Goal: Find specific page/section: Find specific page/section

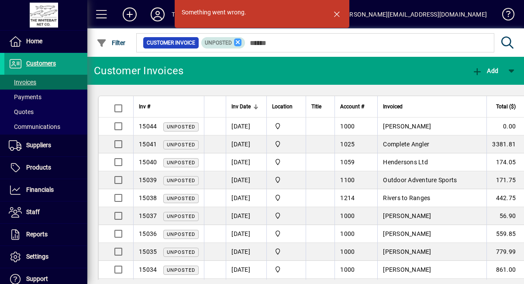
click at [238, 41] on icon at bounding box center [238, 42] width 8 height 8
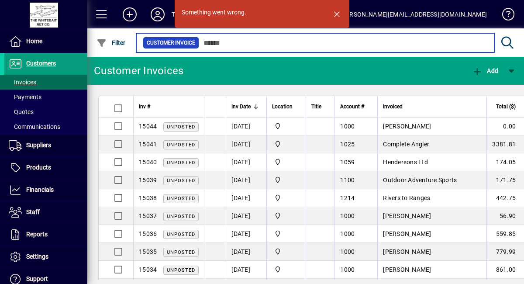
click at [220, 46] on input "text" at bounding box center [343, 43] width 288 height 12
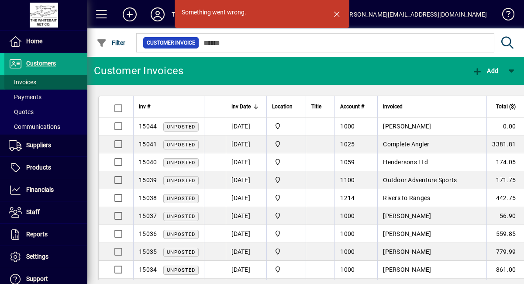
click at [50, 80] on span at bounding box center [45, 82] width 83 height 21
click at [338, 14] on span "button" at bounding box center [336, 13] width 21 height 21
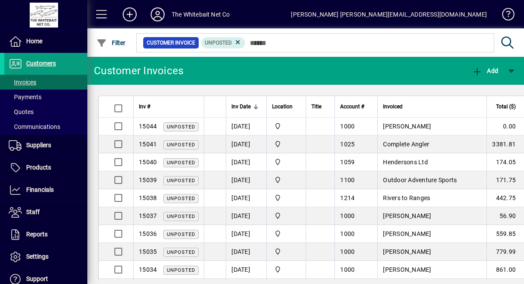
click at [342, 13] on mat-toolbar-row "The Whitebait Net Co Mary whitebait.nets@gmail.com" at bounding box center [305, 14] width 437 height 28
click at [425, 14] on div "[PERSON_NAME] [PERSON_NAME][EMAIL_ADDRESS][DOMAIN_NAME]" at bounding box center [389, 14] width 196 height 14
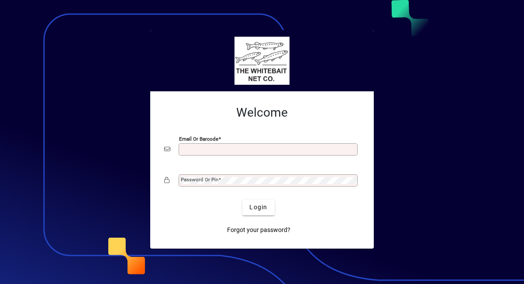
click at [204, 149] on input "Email or Barcode" at bounding box center [269, 149] width 176 height 7
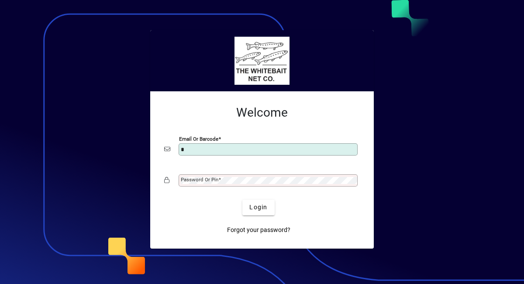
type input "**********"
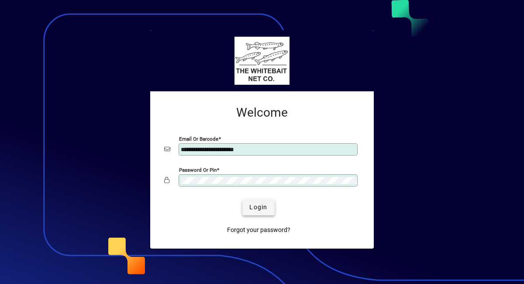
click at [261, 209] on span "Login" at bounding box center [258, 207] width 18 height 9
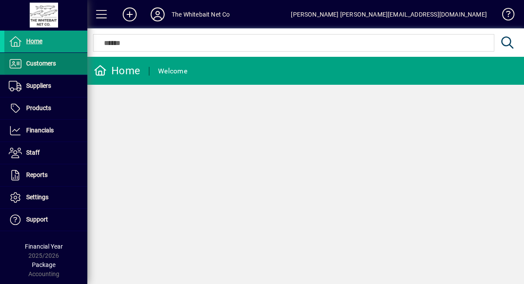
click at [55, 60] on span "Customers" at bounding box center [41, 63] width 30 height 7
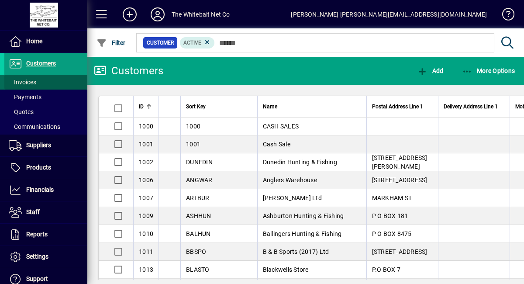
click at [47, 81] on span at bounding box center [45, 82] width 83 height 21
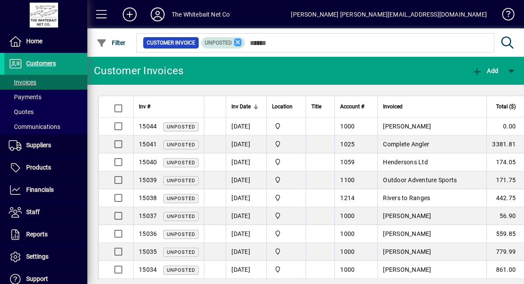
click at [235, 43] on icon at bounding box center [238, 42] width 8 height 8
